Goal: Navigation & Orientation: Find specific page/section

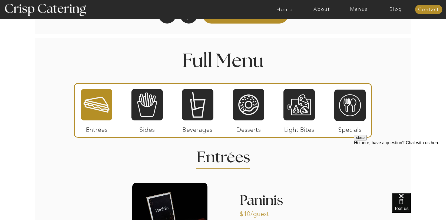
scroll to position [622, 0]
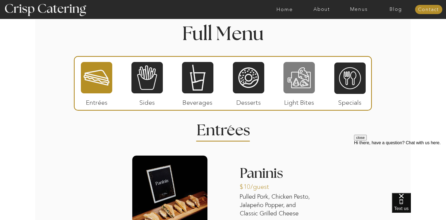
click at [295, 82] on div at bounding box center [298, 77] width 31 height 32
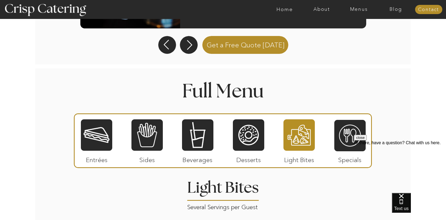
scroll to position [375, 0]
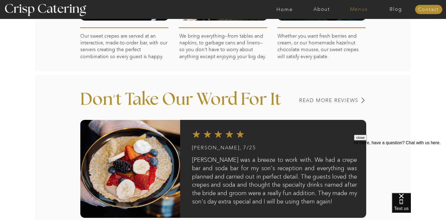
click at [358, 9] on nav "Menus" at bounding box center [358, 9] width 37 height 5
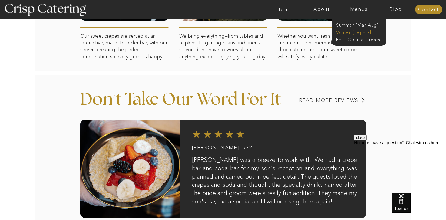
click at [344, 31] on nav "Winter (Sep-Feb)" at bounding box center [358, 31] width 44 height 5
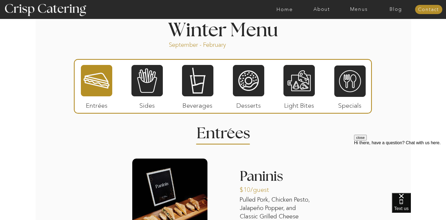
scroll to position [568, 0]
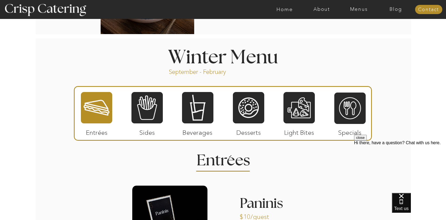
click at [291, 107] on div at bounding box center [298, 107] width 31 height 32
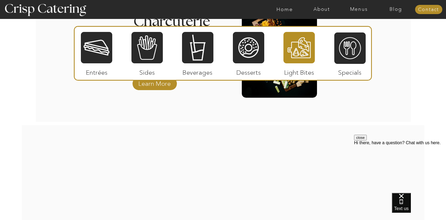
scroll to position [649, 0]
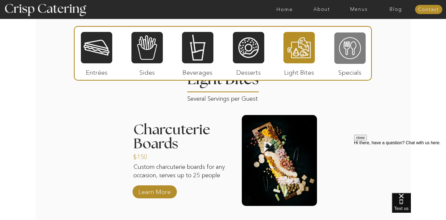
click at [350, 51] on div at bounding box center [349, 48] width 31 height 32
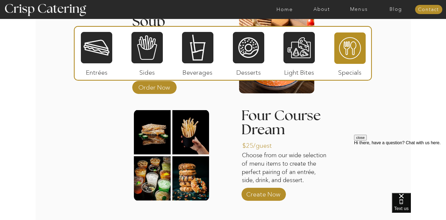
scroll to position [784, 0]
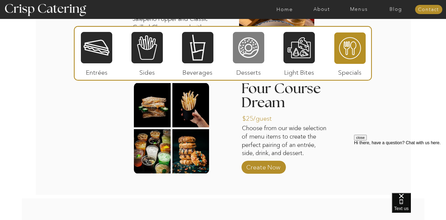
click at [251, 52] on div at bounding box center [248, 47] width 31 height 32
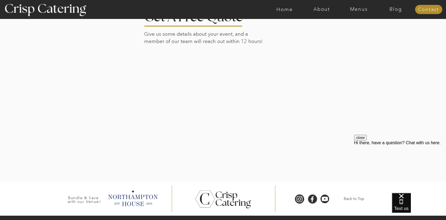
scroll to position [1282, 0]
